Goal: Information Seeking & Learning: Learn about a topic

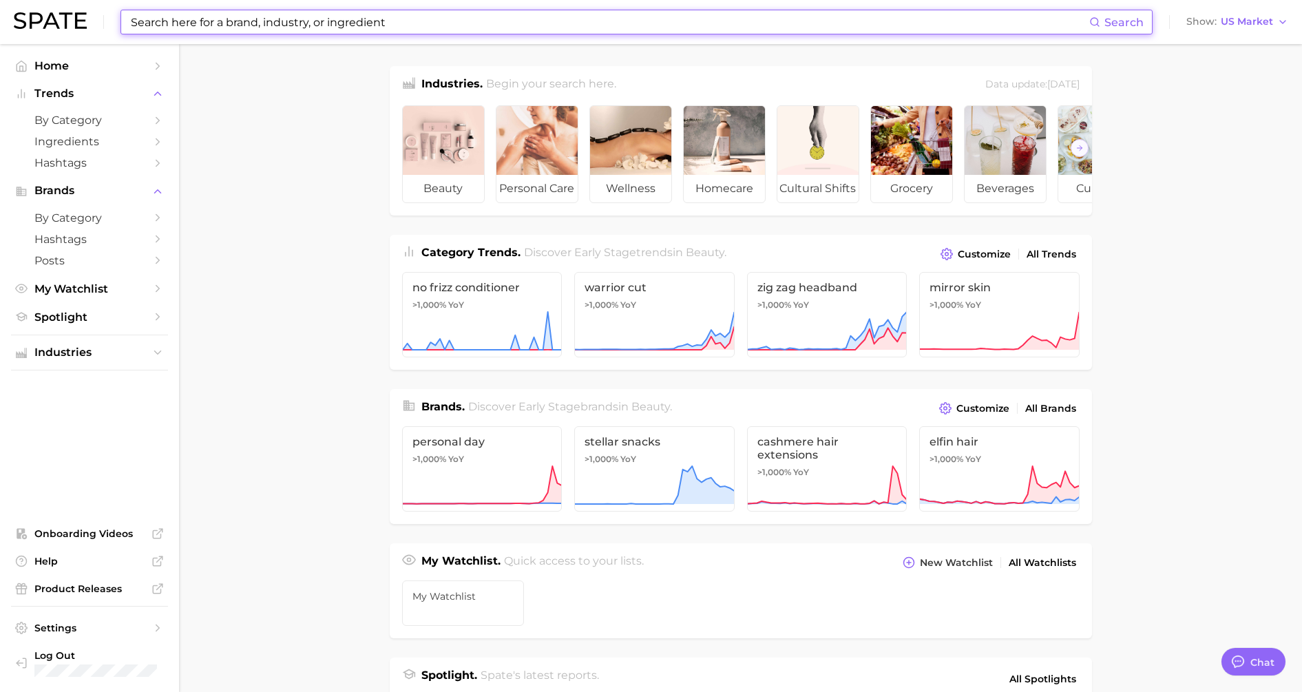
click at [262, 23] on input at bounding box center [609, 21] width 960 height 23
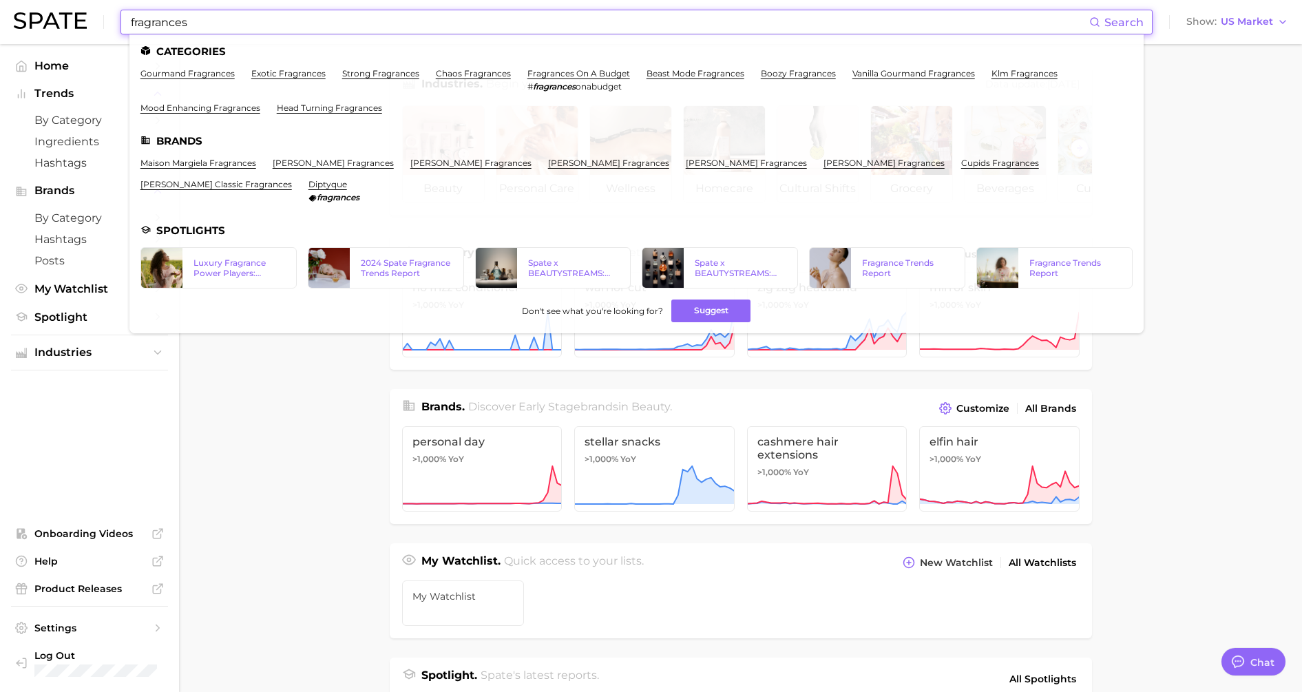
type input "fragrances"
click at [224, 258] on div "Luxury Fragrance Power Players: Consumers’ Brand Favorites" at bounding box center [239, 268] width 92 height 21
